Goal: Task Accomplishment & Management: Use online tool/utility

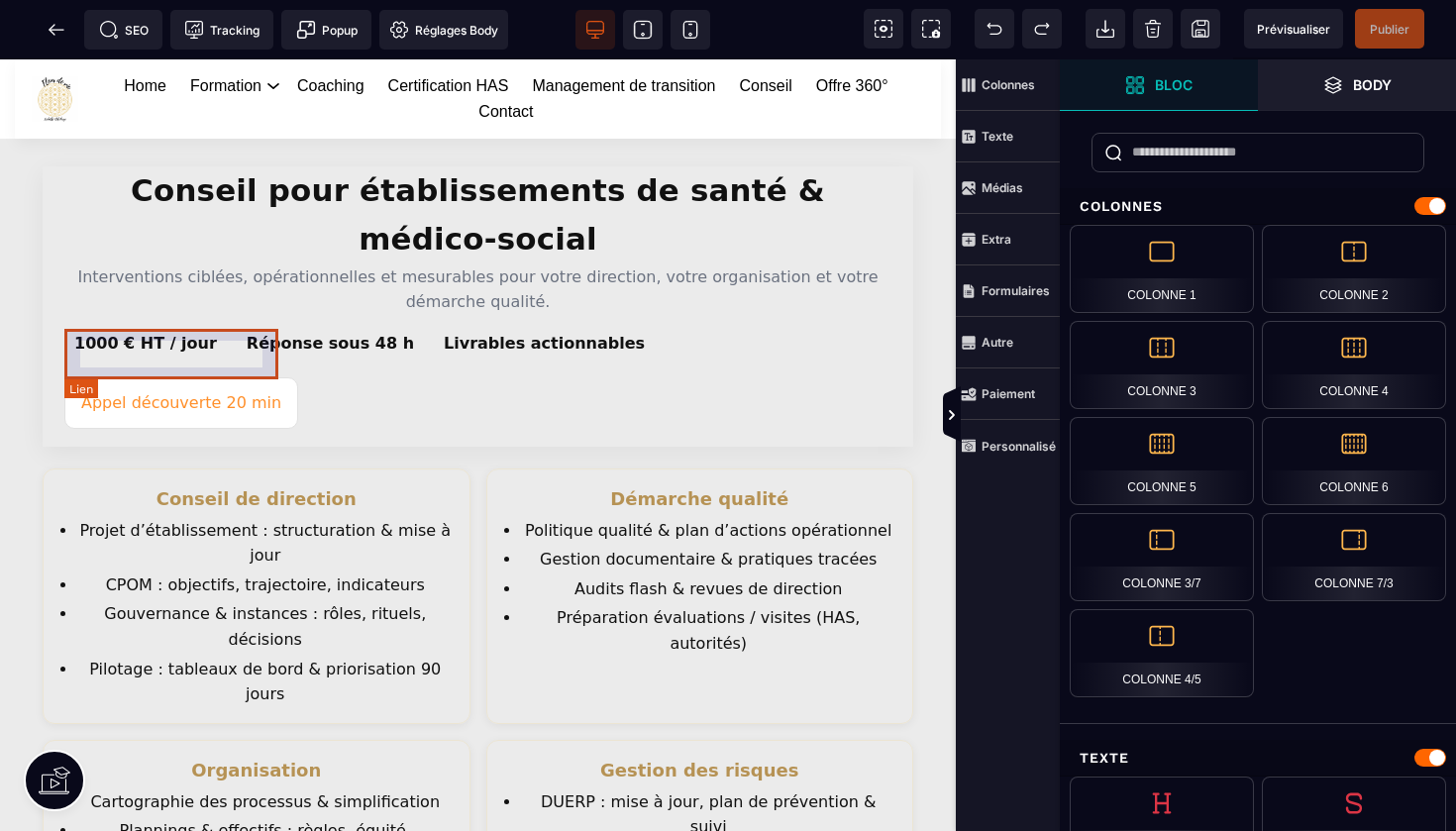
click at [238, 377] on link "Appel découverte 20 min" at bounding box center [181, 403] width 234 height 52
select select
select select "***"
select select
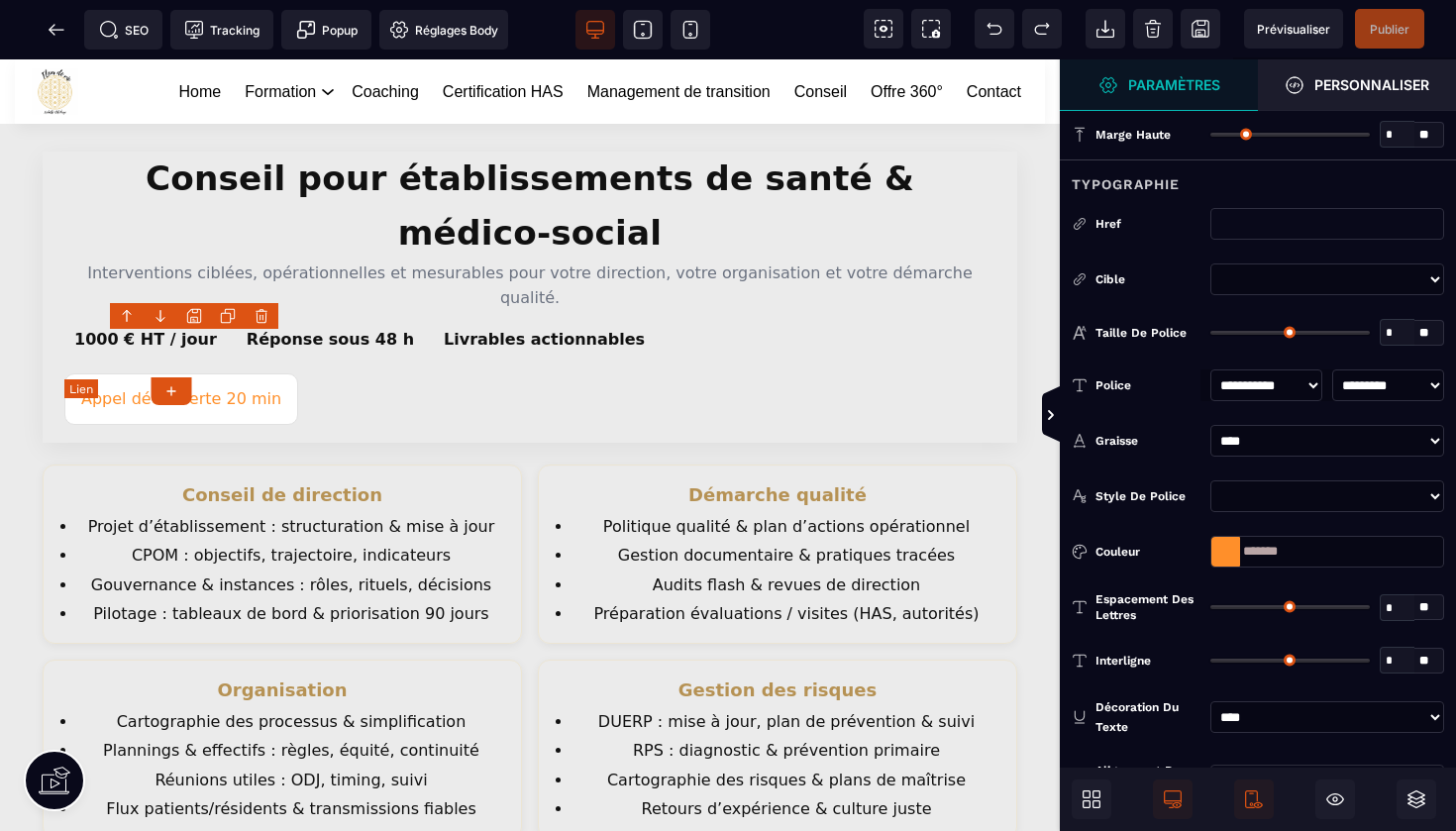
type input "*"
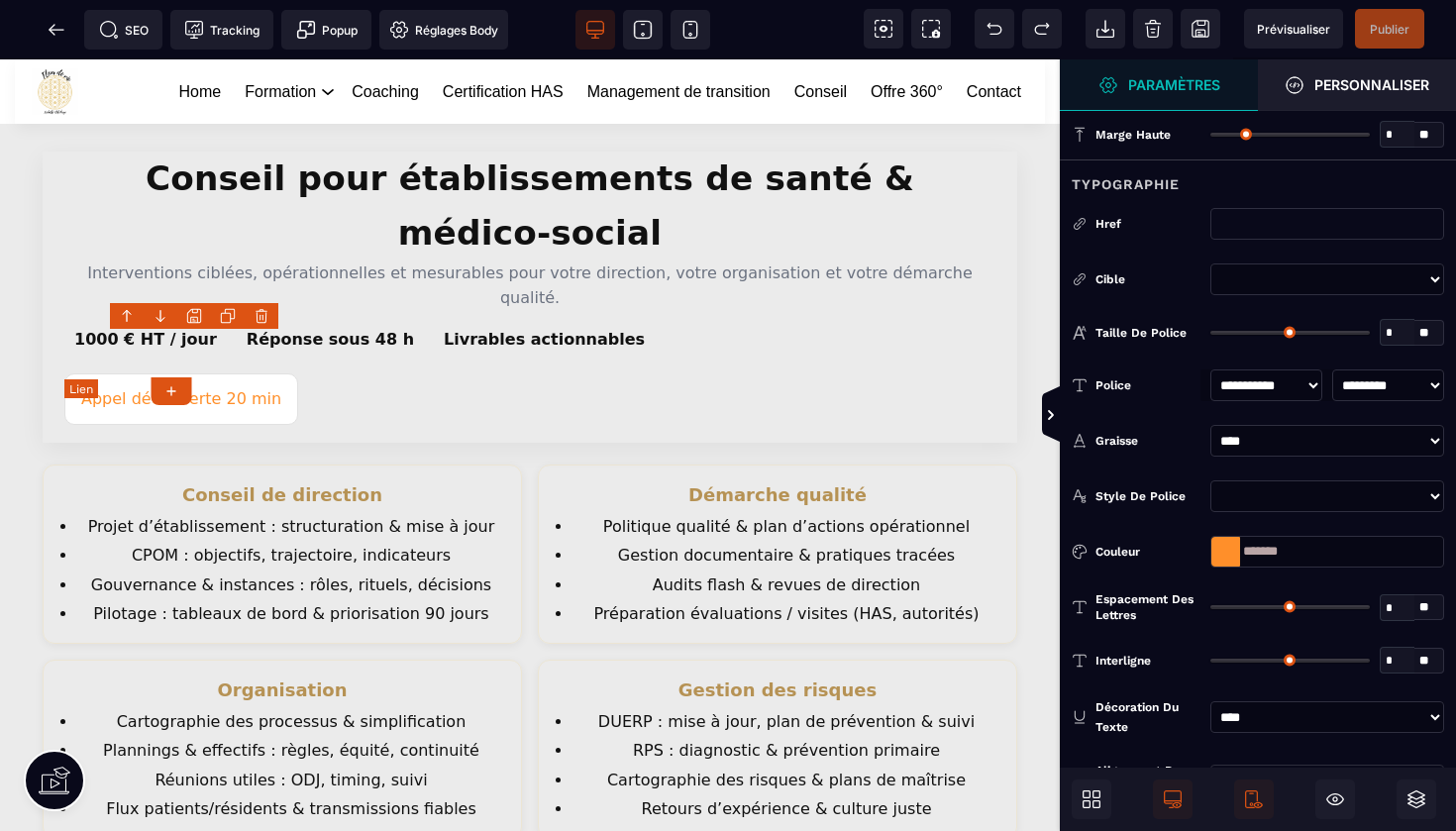
type input "*"
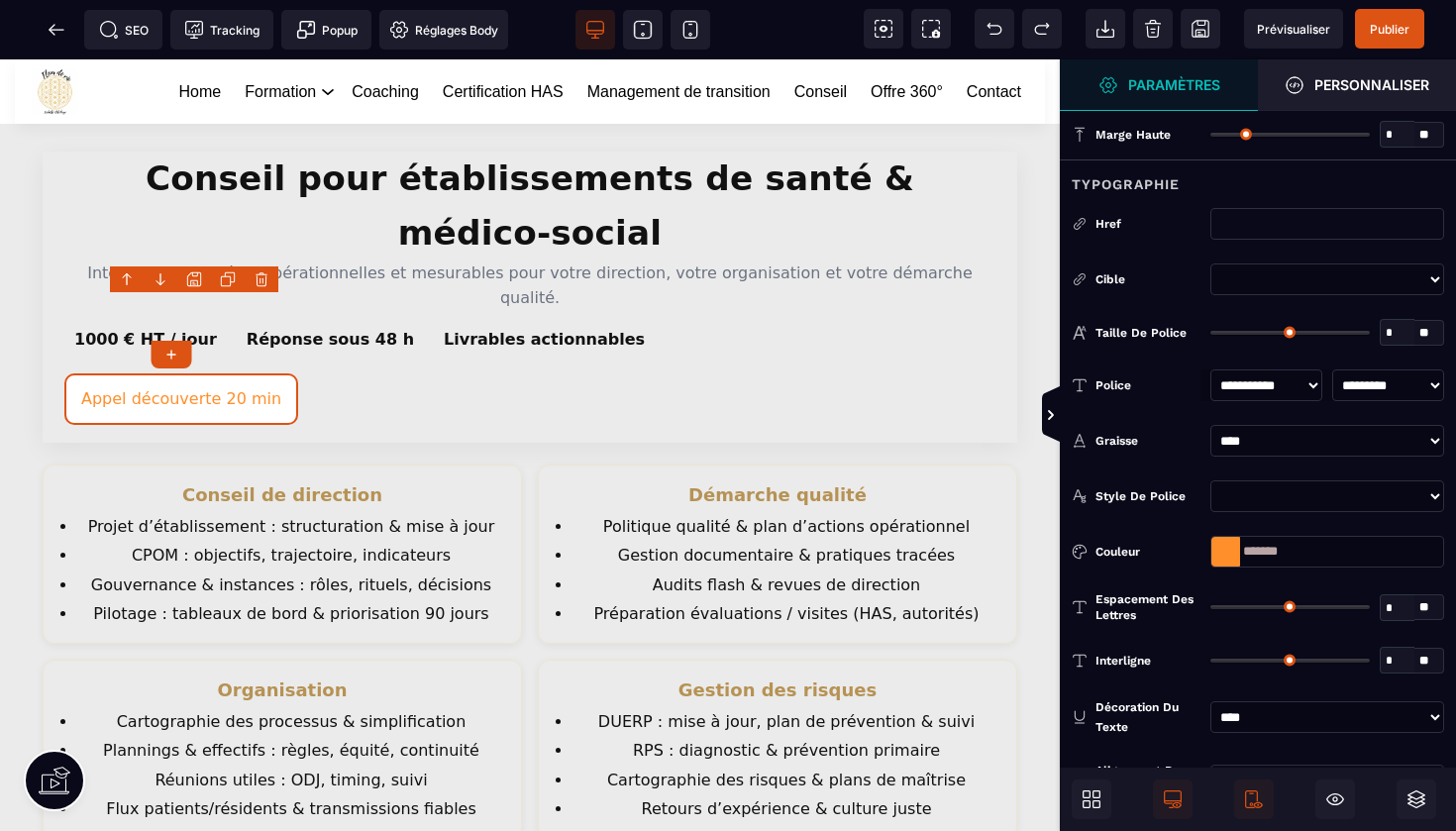
drag, startPoint x: 1303, startPoint y: 552, endPoint x: 1229, endPoint y: 545, distance: 74.3
click at [1229, 545] on div "*******" at bounding box center [1327, 552] width 234 height 32
click at [47, 23] on icon at bounding box center [56, 30] width 20 height 20
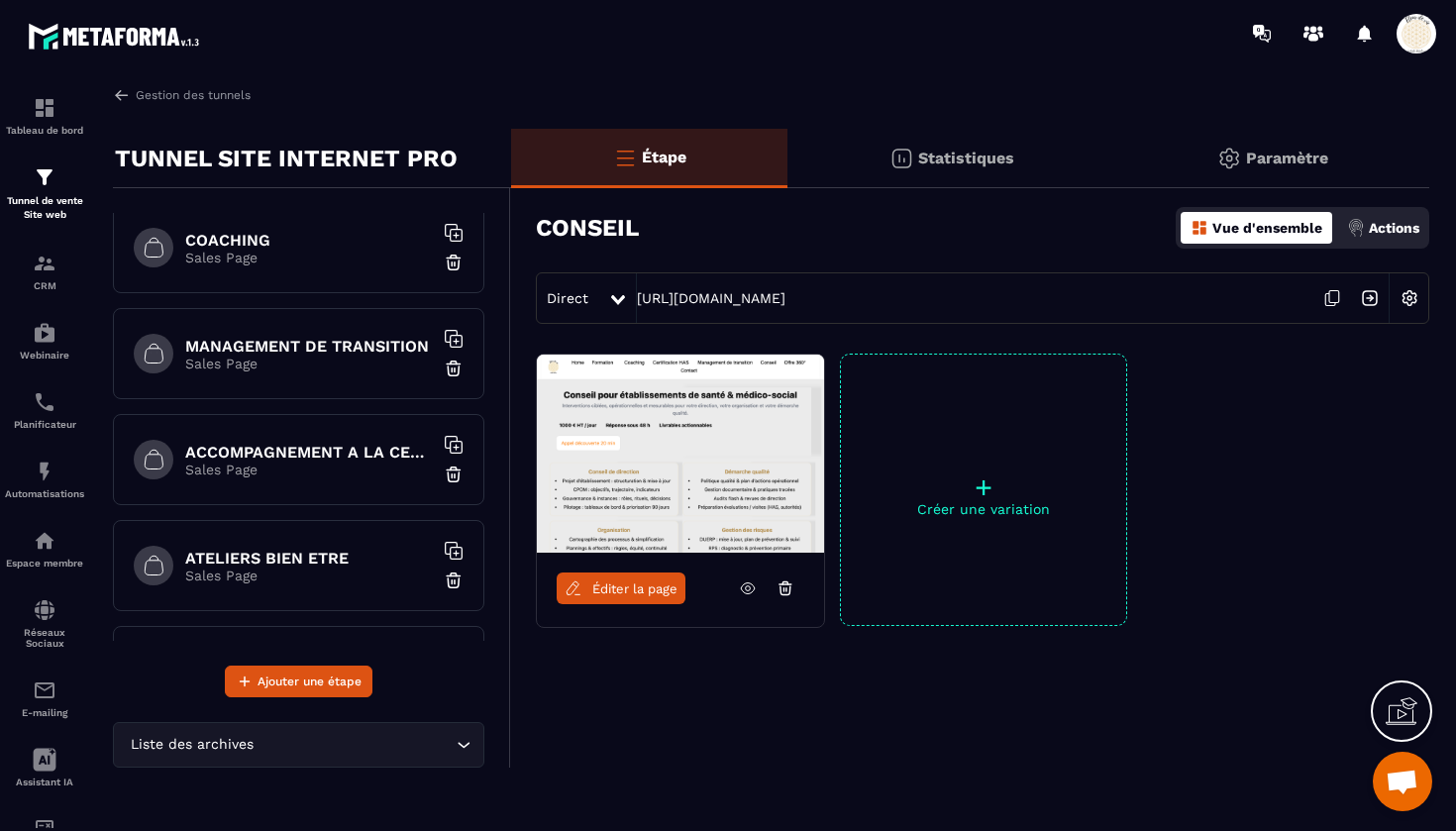
scroll to position [441, 0]
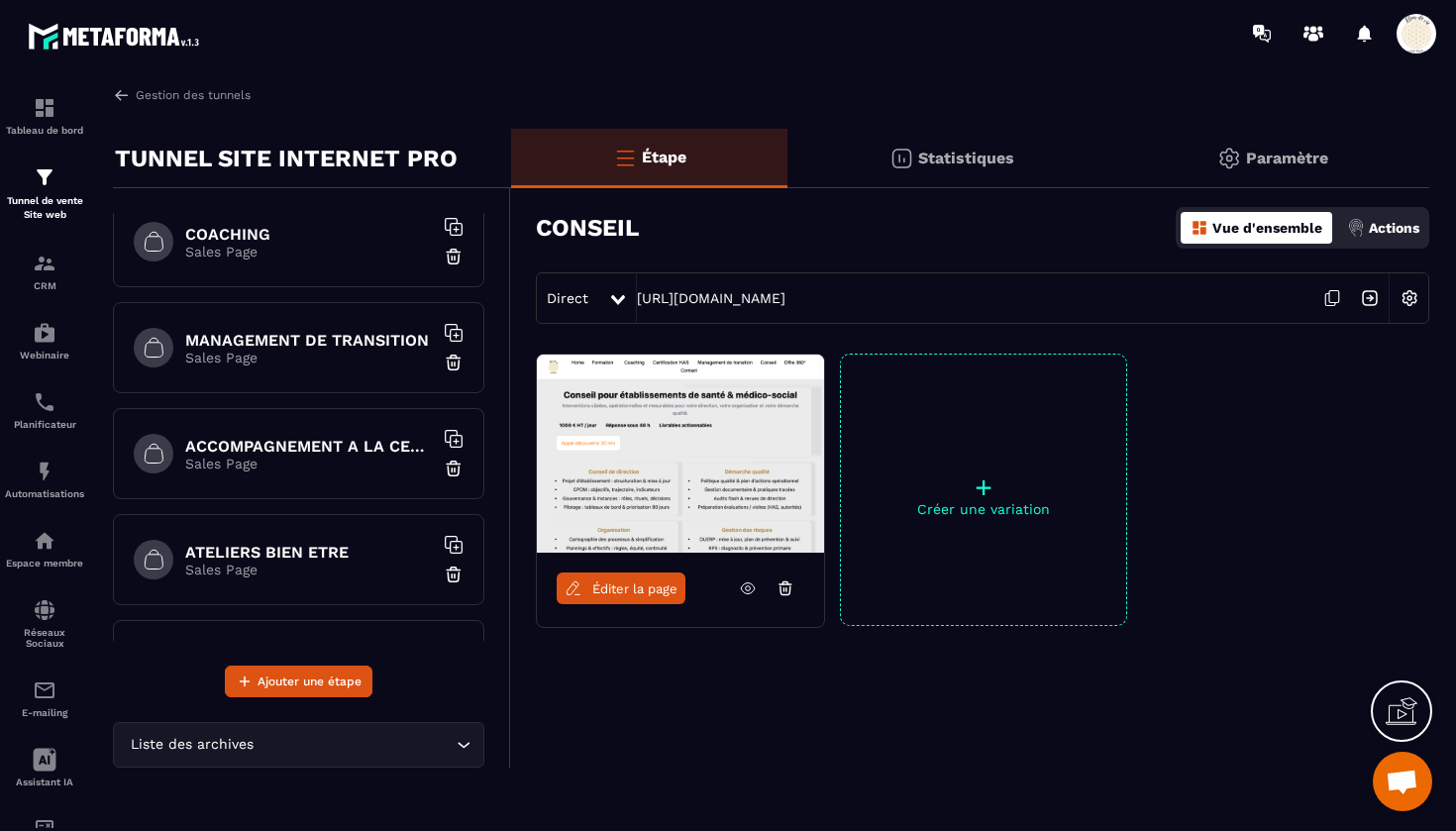
click at [334, 344] on h6 "MANAGEMENT DE TRANSITION" at bounding box center [309, 340] width 248 height 19
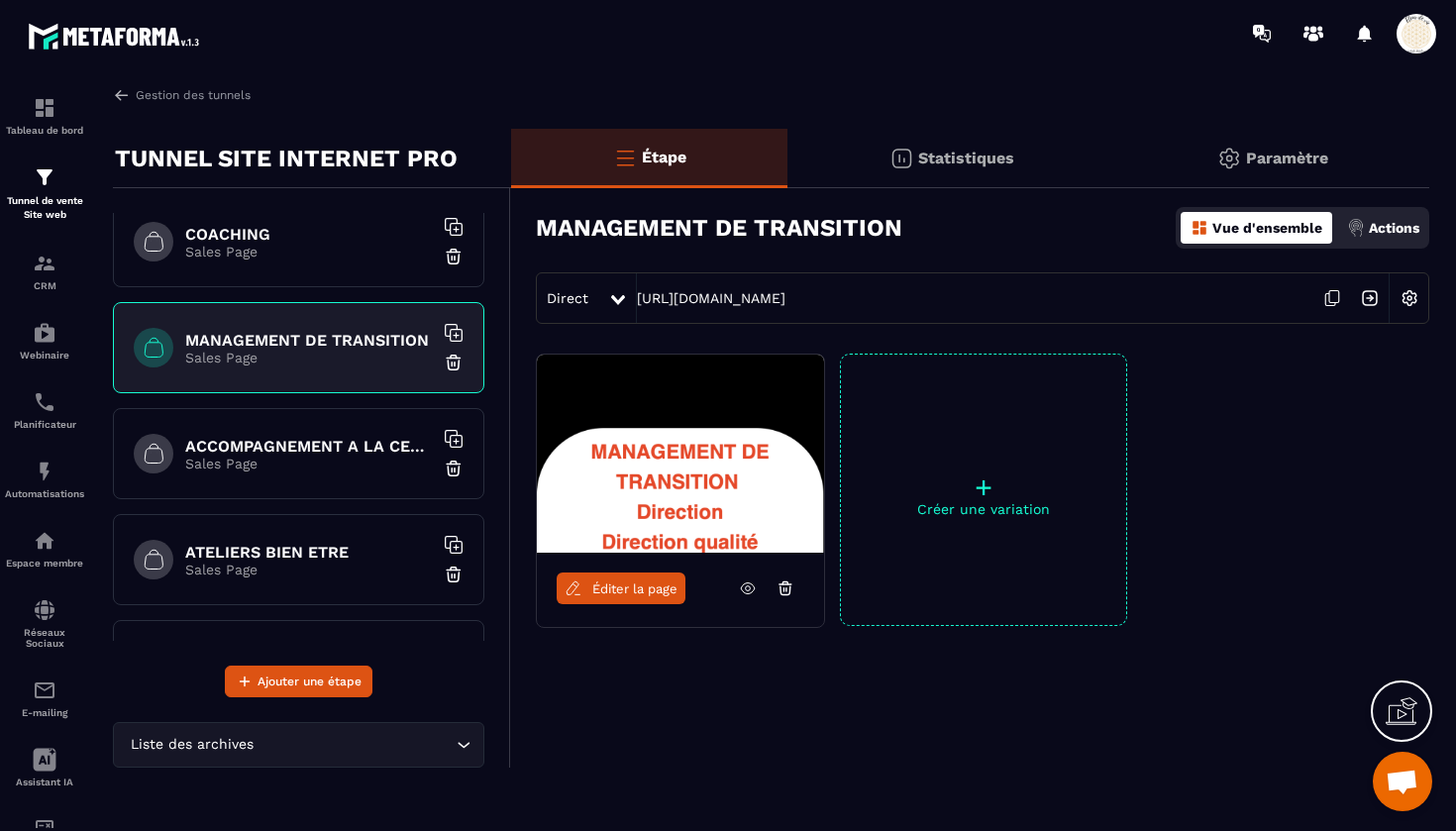
click at [624, 592] on span "Éditer la page" at bounding box center [635, 588] width 85 height 15
